Goal: Task Accomplishment & Management: Complete application form

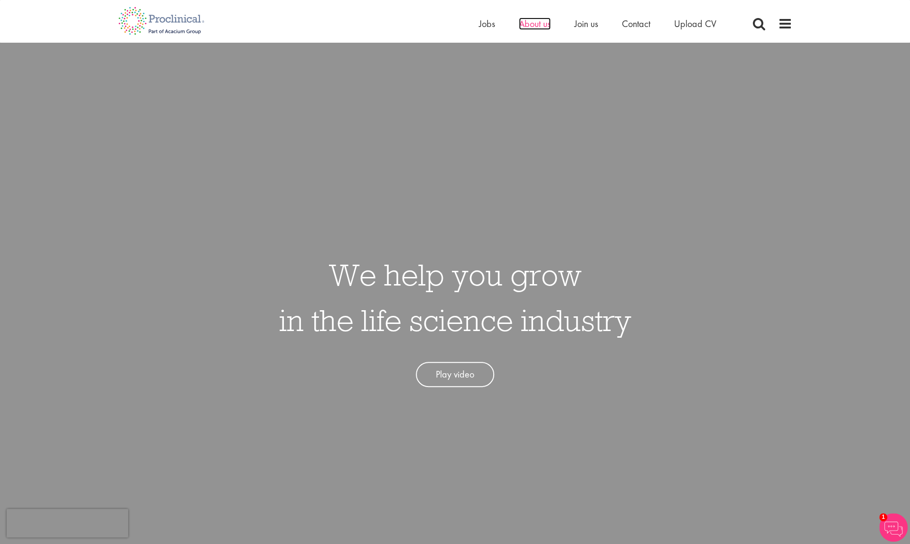
click at [539, 27] on span "About us" at bounding box center [535, 24] width 32 height 12
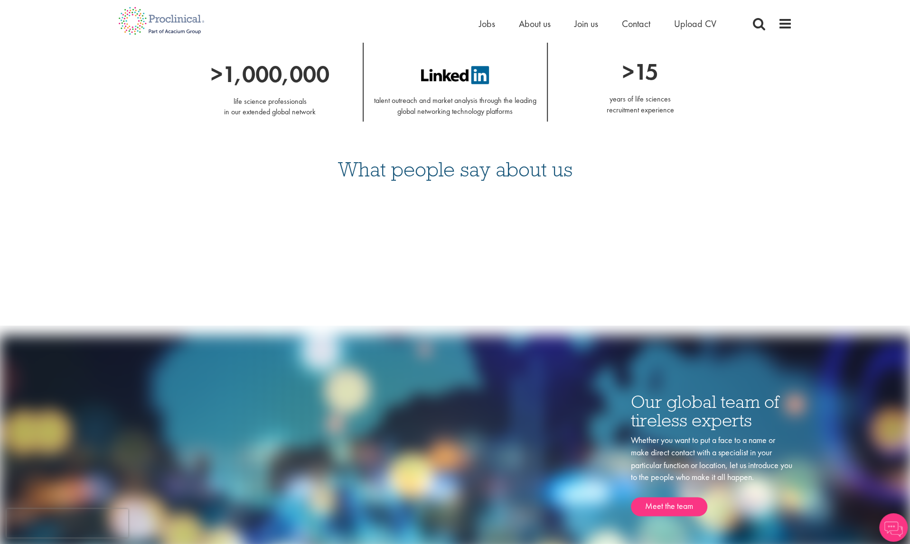
scroll to position [1234, 0]
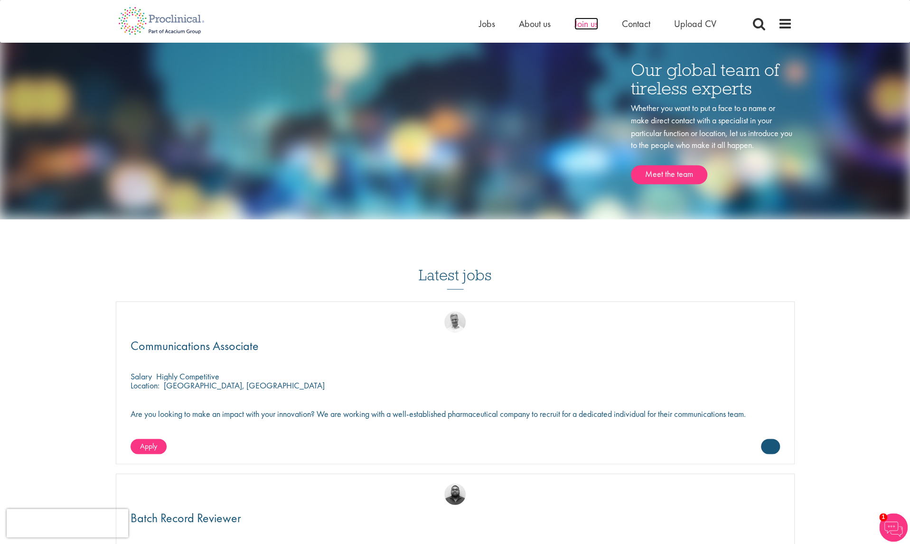
click at [593, 20] on span "Join us" at bounding box center [586, 24] width 24 height 12
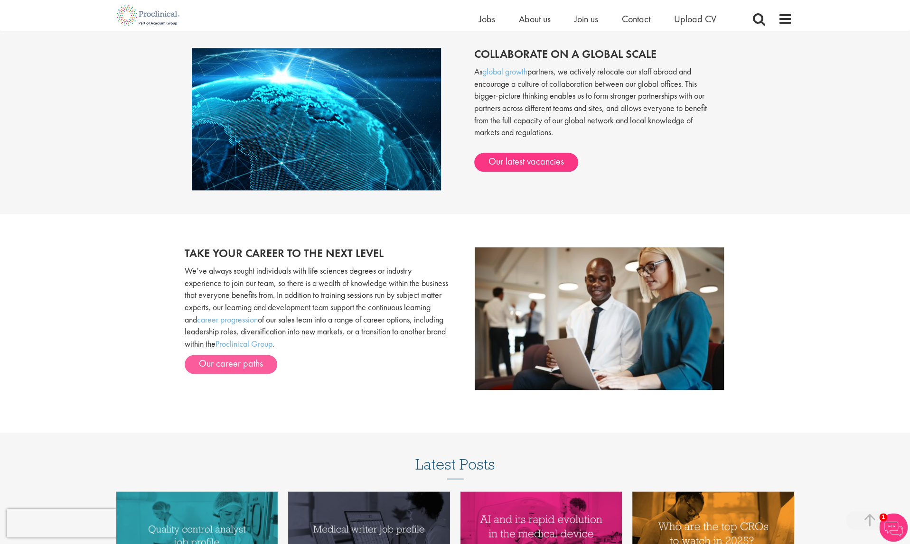
scroll to position [599, 0]
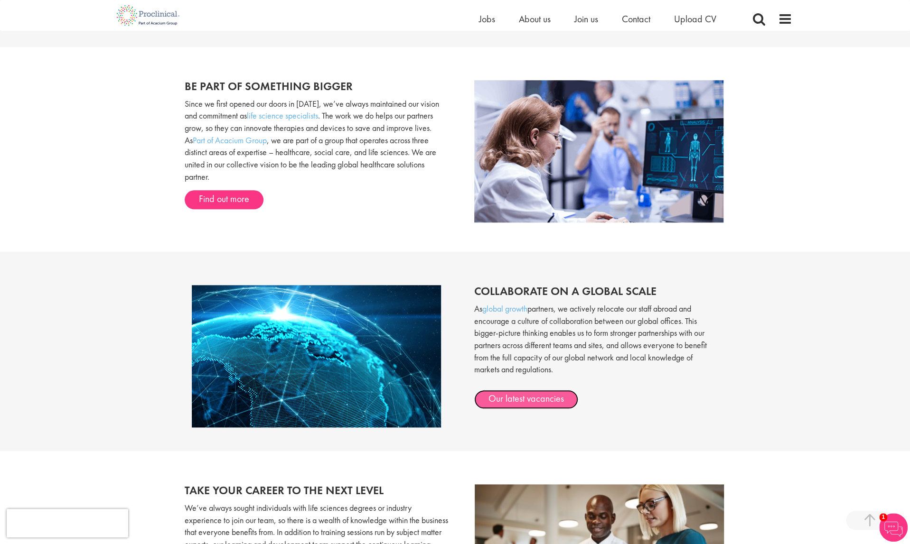
click at [523, 401] on link "Our latest vacancies" at bounding box center [526, 399] width 104 height 19
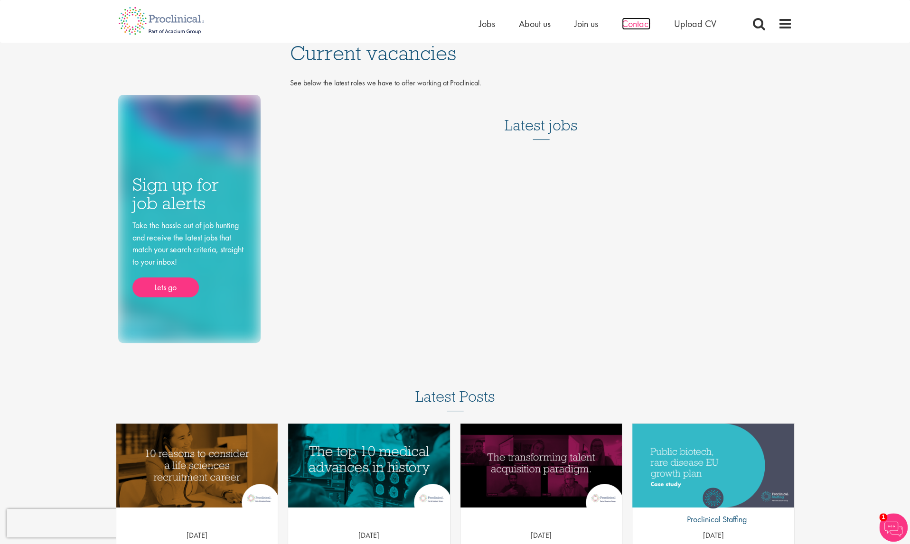
click at [640, 22] on span "Contact" at bounding box center [636, 24] width 28 height 12
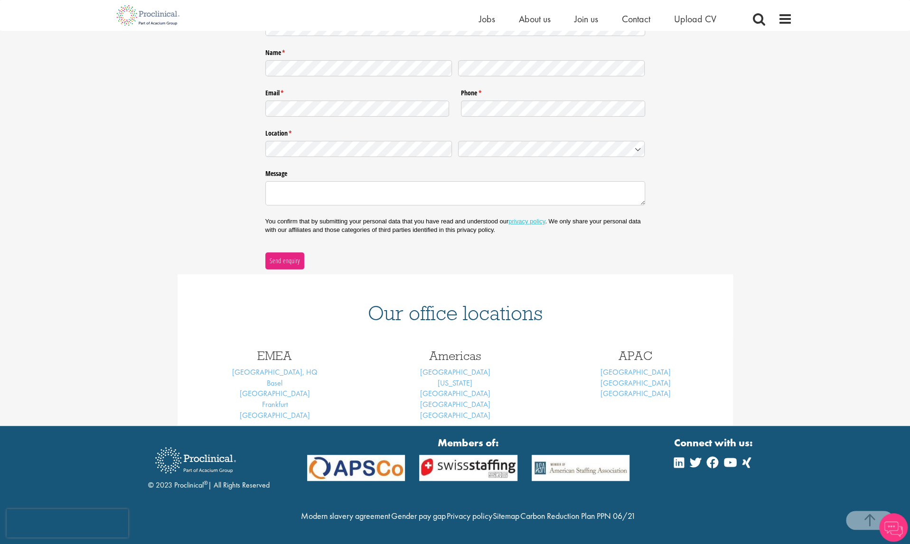
scroll to position [168, 0]
click at [683, 21] on span "Upload CV" at bounding box center [695, 19] width 42 height 12
